Goal: Navigation & Orientation: Find specific page/section

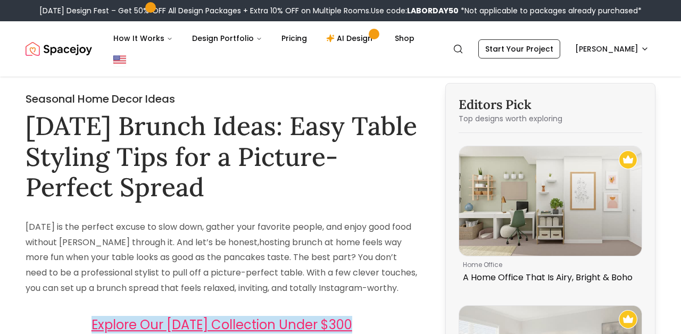
click at [78, 45] on img "Spacejoy" at bounding box center [59, 48] width 66 height 21
click at [55, 47] on img "Spacejoy" at bounding box center [59, 48] width 66 height 21
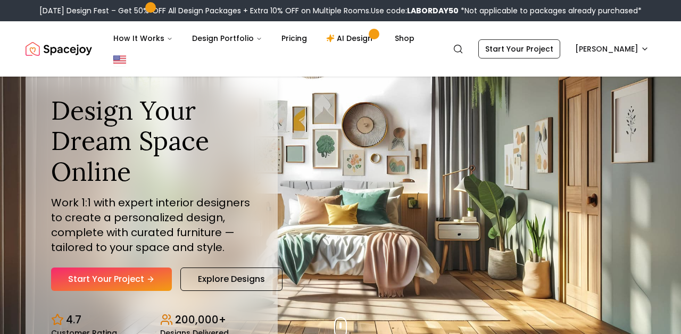
click at [55, 48] on img "Spacejoy" at bounding box center [59, 48] width 66 height 21
click at [231, 38] on button "Design Portfolio" at bounding box center [226, 38] width 87 height 21
click at [231, 35] on button "Design Portfolio" at bounding box center [226, 38] width 87 height 21
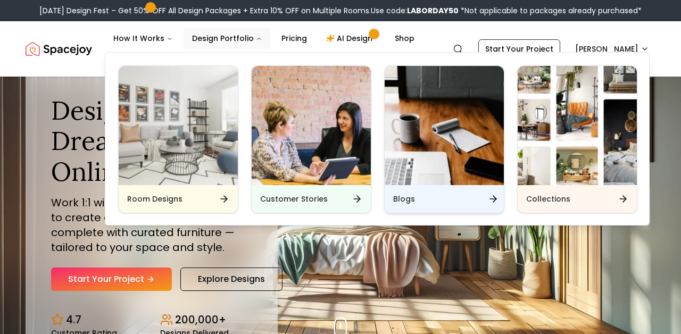
click at [404, 201] on h6 "Blogs" at bounding box center [404, 199] width 22 height 11
click at [405, 201] on h6 "Blogs" at bounding box center [404, 199] width 22 height 11
click at [416, 154] on img "Main" at bounding box center [444, 125] width 119 height 119
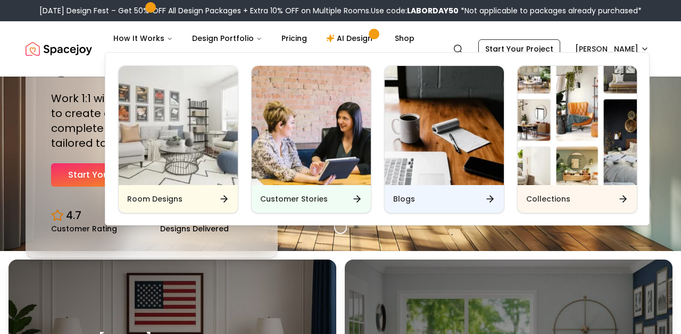
scroll to position [105, 0]
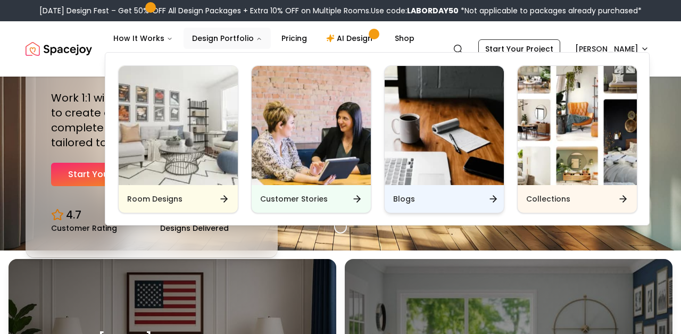
click at [437, 152] on img "Main" at bounding box center [444, 125] width 119 height 119
click at [487, 193] on div "Blogs" at bounding box center [444, 199] width 119 height 28
click at [495, 201] on icon "Main" at bounding box center [494, 199] width 3 height 6
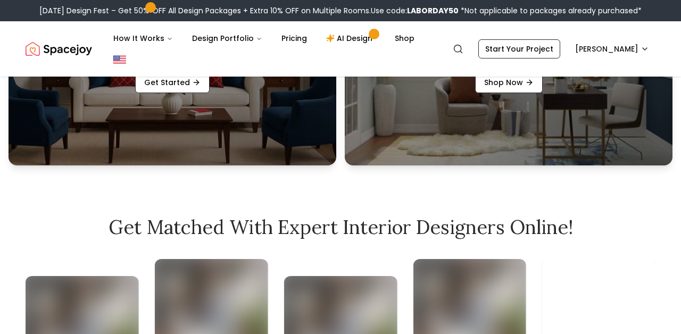
scroll to position [442, 0]
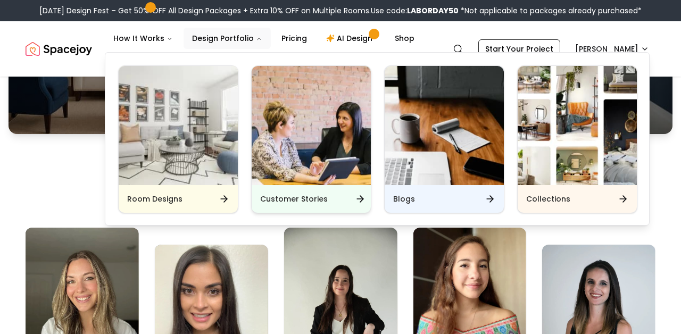
click at [369, 174] on img "Main" at bounding box center [311, 125] width 119 height 119
click at [400, 183] on img "Main" at bounding box center [444, 125] width 119 height 119
click at [398, 196] on h6 "Blogs" at bounding box center [404, 199] width 22 height 11
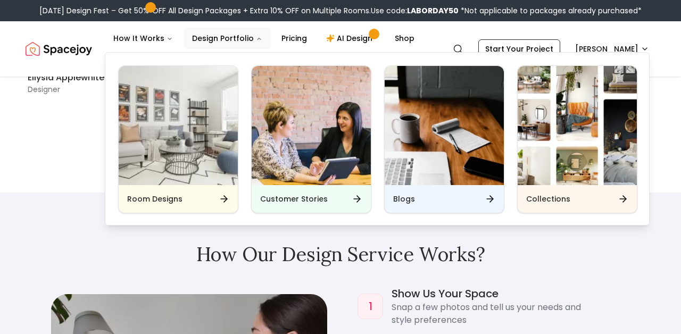
scroll to position [746, 0]
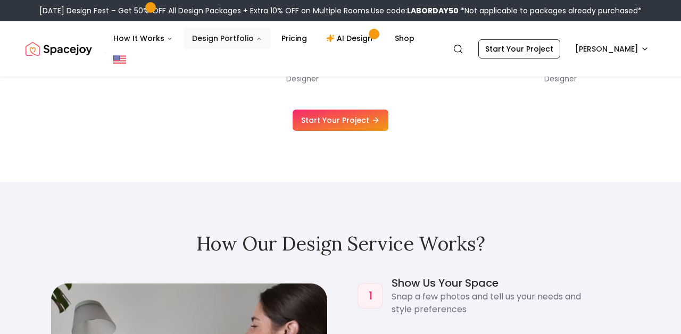
click at [239, 37] on button "Design Portfolio" at bounding box center [226, 38] width 87 height 21
click at [238, 36] on button "Design Portfolio" at bounding box center [226, 38] width 87 height 21
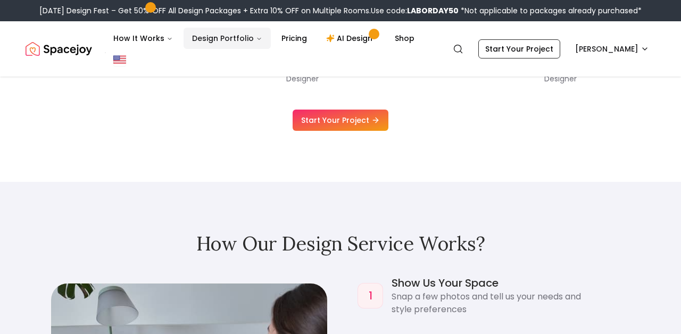
click at [233, 39] on button "Design Portfolio" at bounding box center [226, 38] width 87 height 21
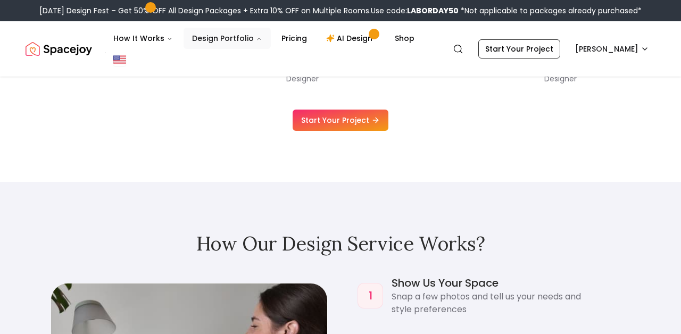
click at [257, 38] on icon "Main" at bounding box center [258, 39] width 3 height 2
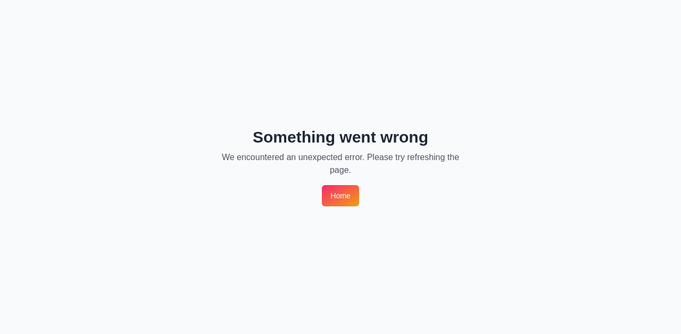
click at [337, 198] on link "Home" at bounding box center [340, 195] width 37 height 21
